Goal: Navigation & Orientation: Find specific page/section

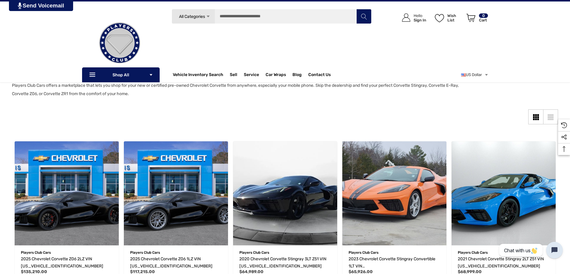
scroll to position [30, 0]
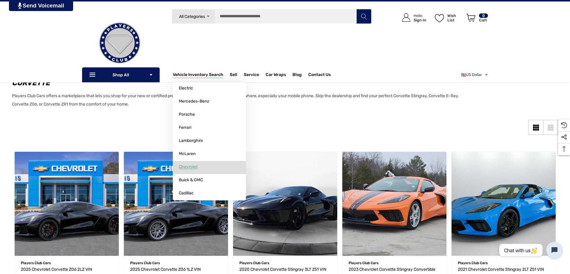
click at [191, 165] on span "Chevrolet" at bounding box center [188, 166] width 19 height 5
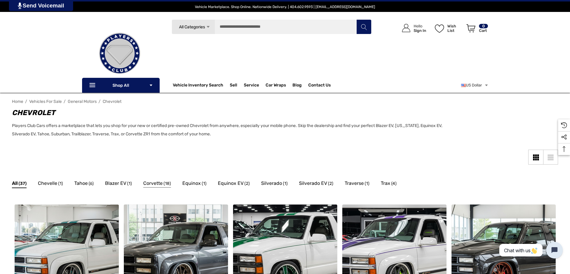
click at [154, 183] on span "Corvette" at bounding box center [152, 184] width 19 height 8
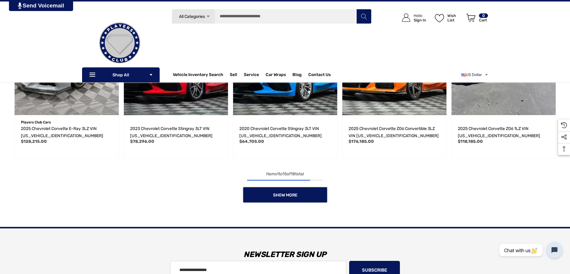
scroll to position [477, 0]
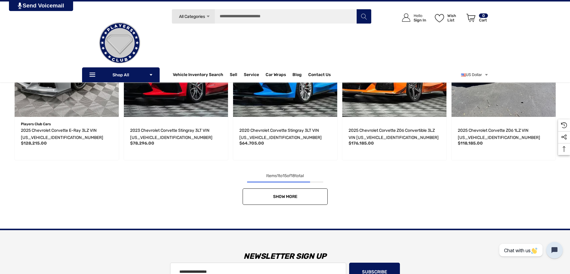
click at [291, 192] on link "Show More" at bounding box center [284, 196] width 85 height 16
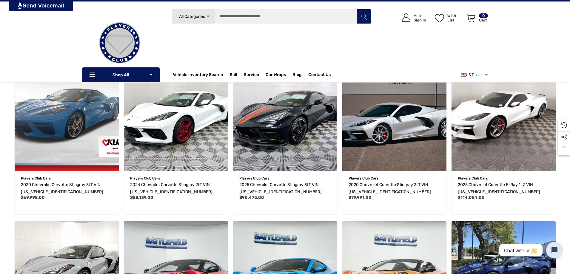
scroll to position [268, 0]
